Goal: Transaction & Acquisition: Purchase product/service

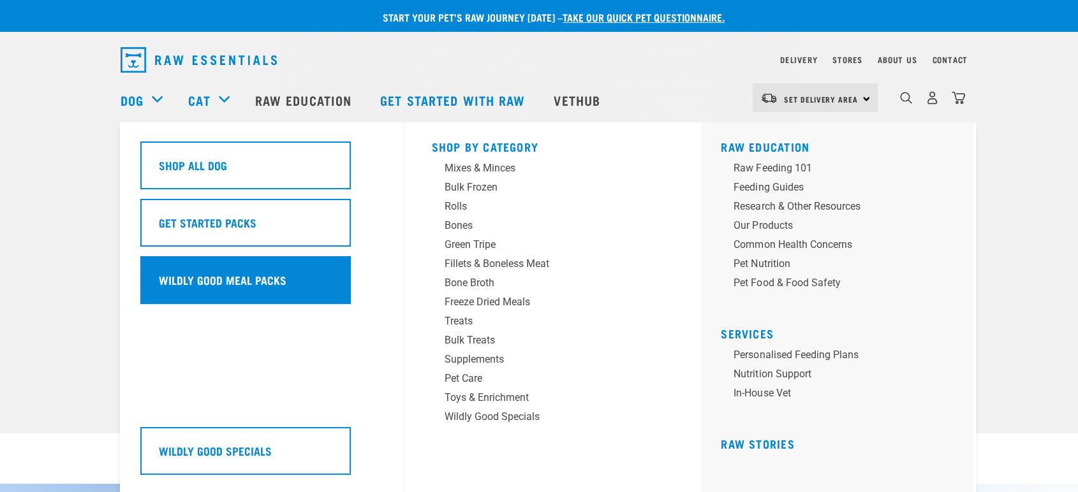
click at [212, 276] on h5 "Wildly Good Meal Packs" at bounding box center [223, 280] width 128 height 17
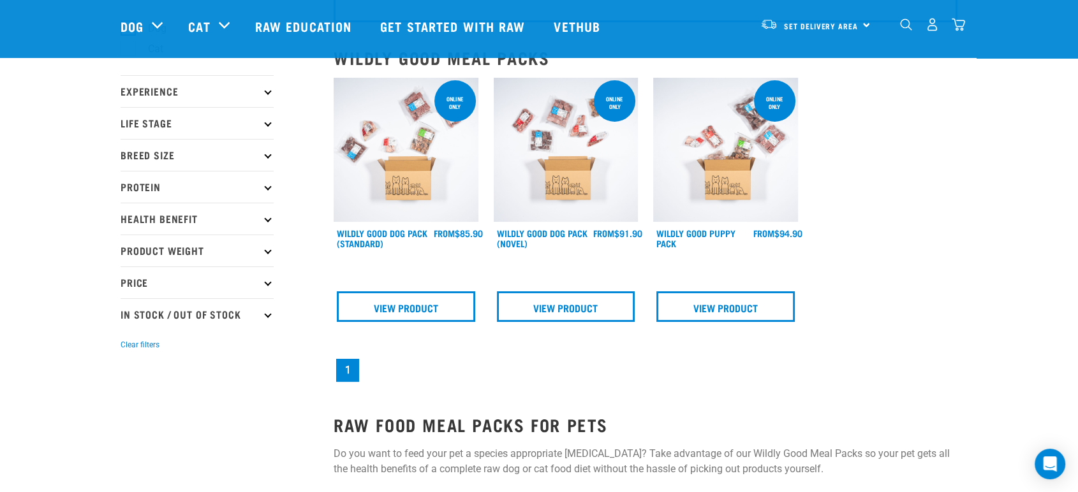
scroll to position [117, 0]
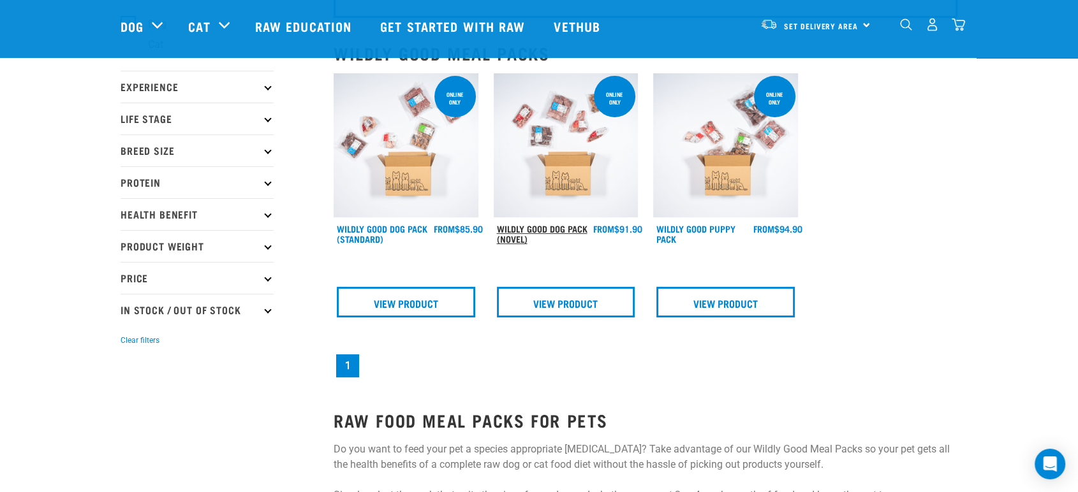
click at [543, 226] on link "Wildly Good Dog Pack (Novel)" at bounding box center [542, 233] width 91 height 15
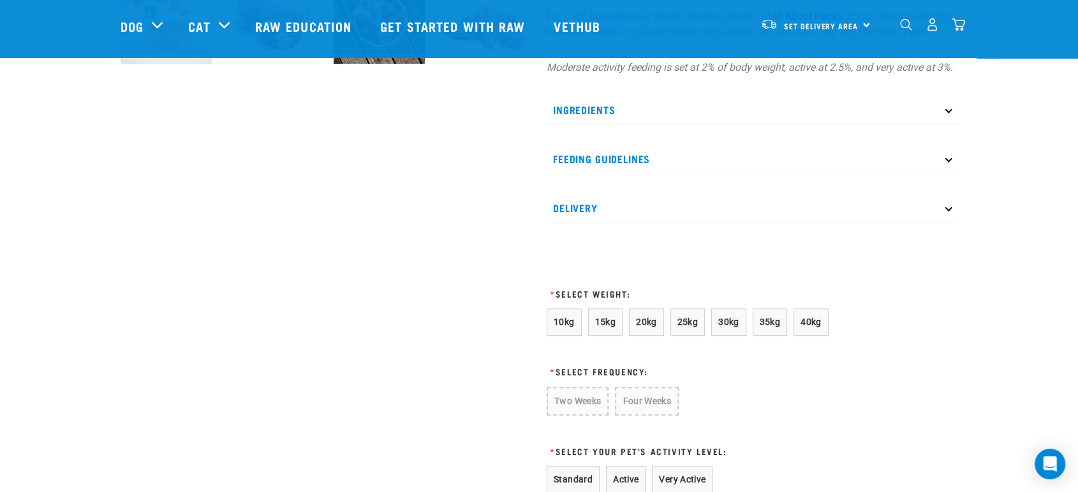
scroll to position [543, 0]
click at [575, 335] on button "10kg" at bounding box center [564, 323] width 35 height 27
click at [638, 416] on button "Four Weeks" at bounding box center [646, 402] width 62 height 29
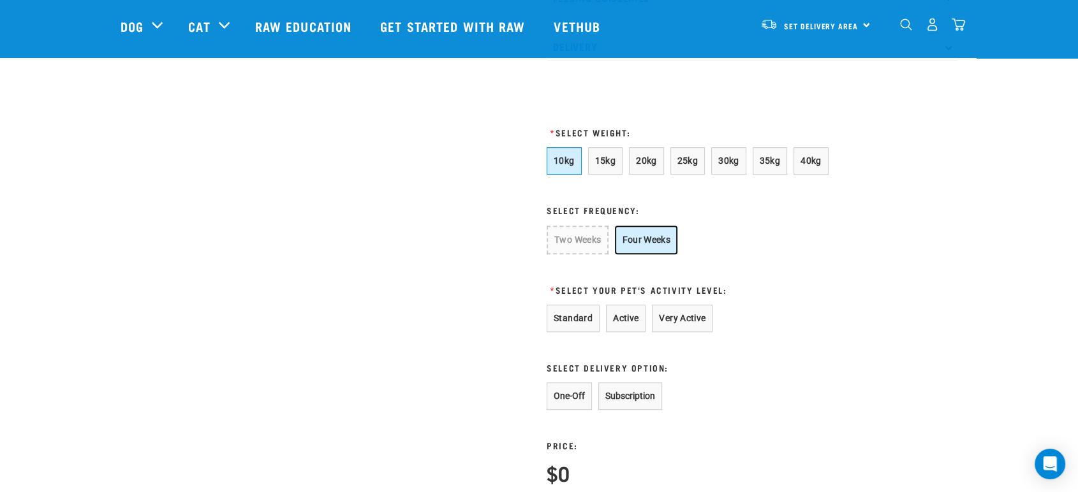
scroll to position [708, 0]
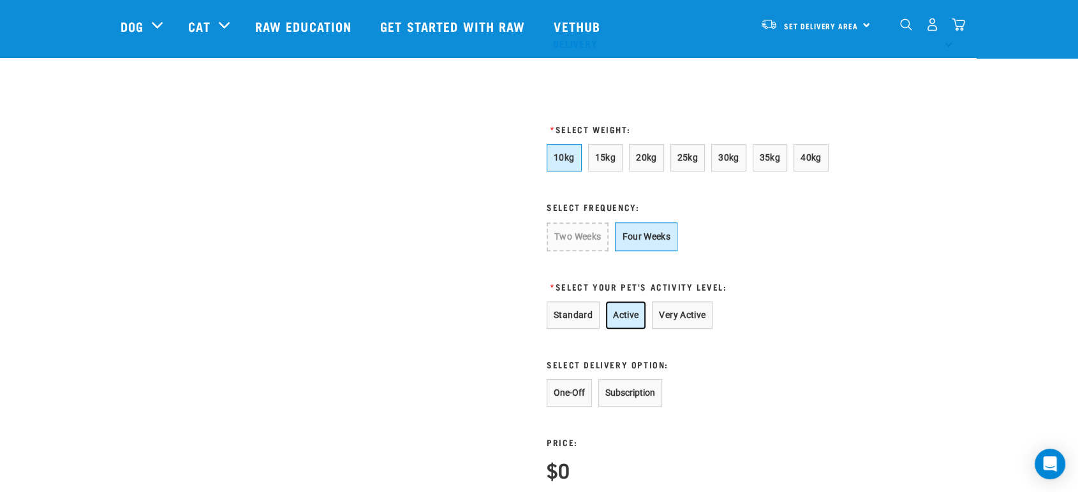
click at [640, 329] on button "Active" at bounding box center [626, 315] width 40 height 27
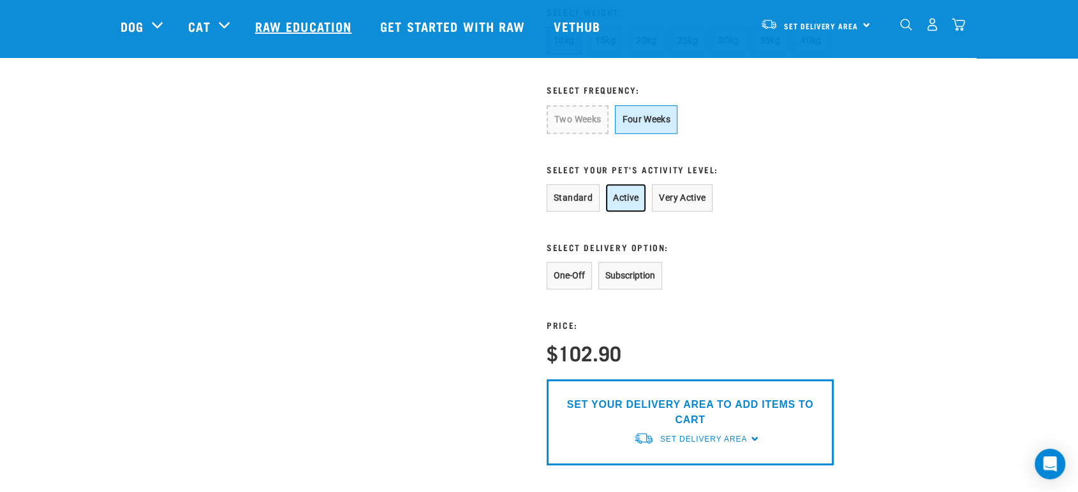
scroll to position [779, 0]
